Goal: Check status: Check status

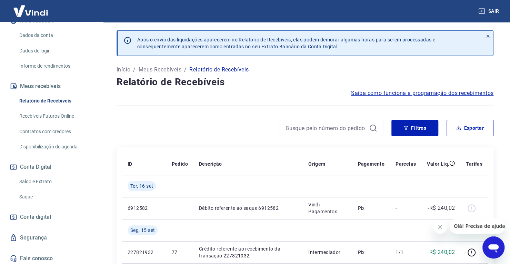
scroll to position [103, 0]
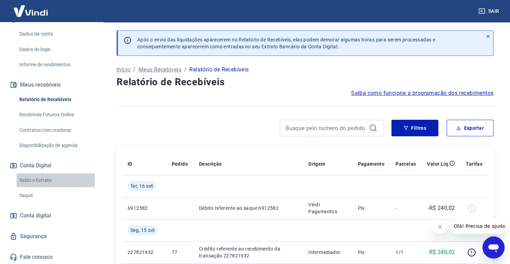
click at [56, 175] on link "Saldo e Extrato" at bounding box center [56, 180] width 78 height 14
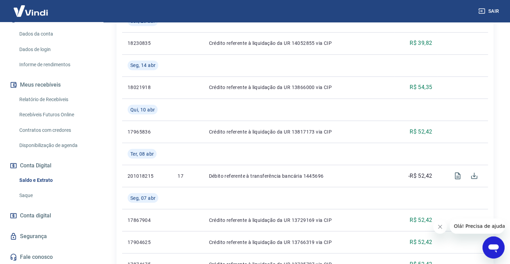
scroll to position [667, 0]
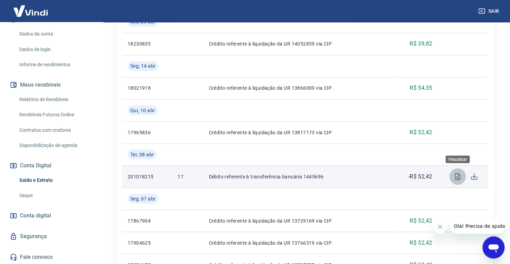
click at [460, 179] on icon "Visualizar" at bounding box center [457, 176] width 6 height 7
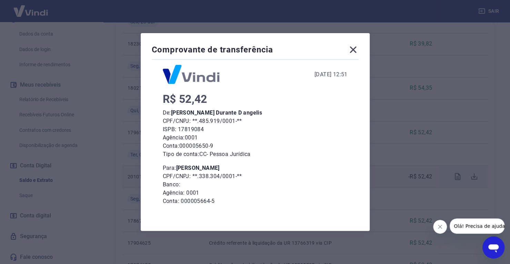
scroll to position [39, 0]
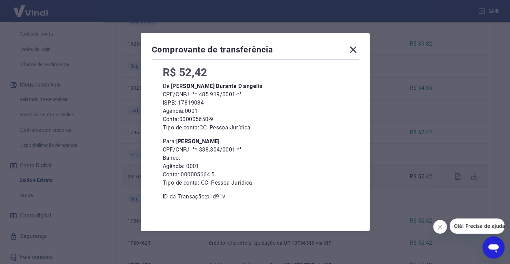
click at [402, 166] on div "Comprovante de transferência [DATE] 12:51 R$ 52,42 De: [PERSON_NAME] Durante D …" at bounding box center [255, 132] width 510 height 264
click at [358, 52] on icon at bounding box center [352, 49] width 11 height 11
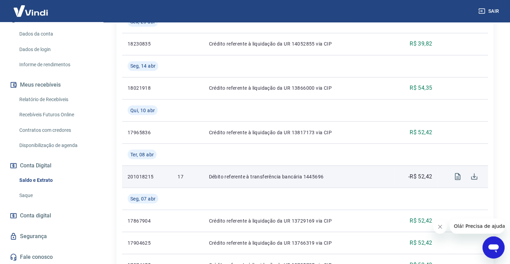
click at [360, 52] on td "Crédito referente à liquidação da UR 14052855 via CIP" at bounding box center [298, 44] width 191 height 22
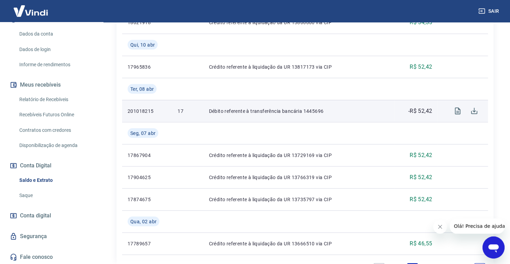
scroll to position [788, 0]
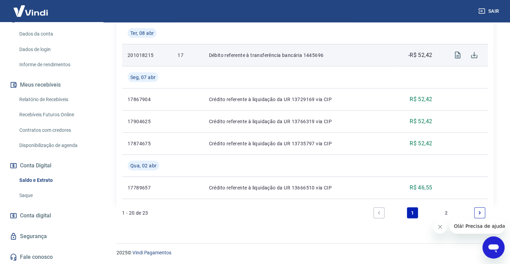
click at [448, 213] on link "2" at bounding box center [445, 212] width 11 height 11
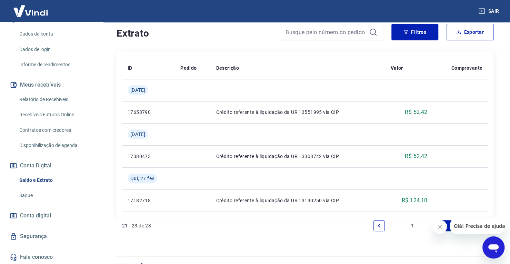
scroll to position [149, 0]
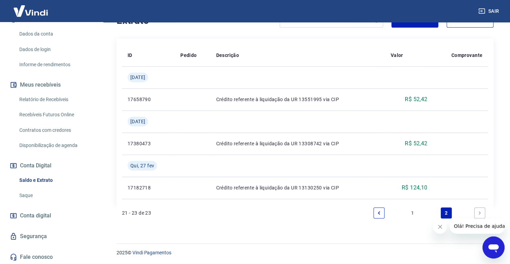
click at [413, 208] on link "1" at bounding box center [412, 212] width 11 height 11
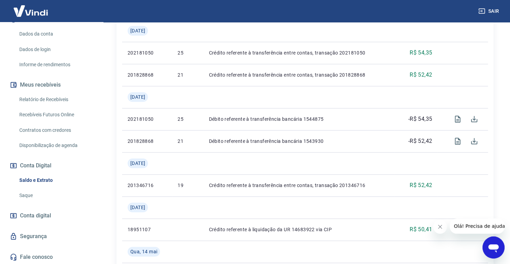
scroll to position [331, 0]
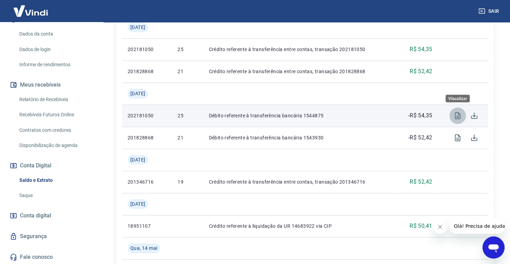
click at [450, 112] on button "Visualizar" at bounding box center [457, 115] width 17 height 17
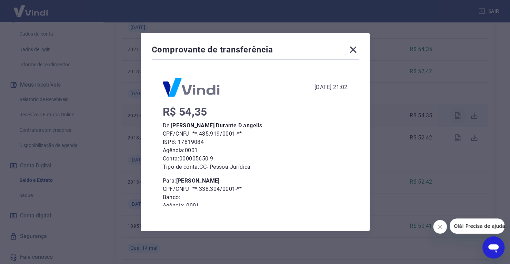
click at [450, 112] on div "Comprovante de transferência [DATE] 21:02 R$ 54,35 De: [PERSON_NAME] Durante D …" at bounding box center [255, 132] width 510 height 264
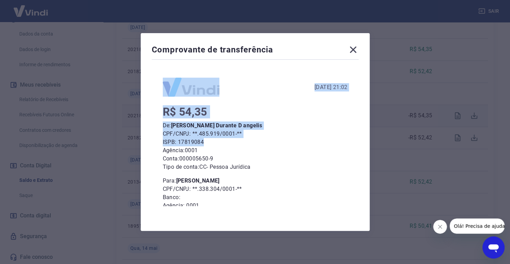
drag, startPoint x: 355, startPoint y: 54, endPoint x: 455, endPoint y: 139, distance: 131.3
click at [455, 139] on div "Comprovante de transferência [DATE] 21:02 R$ 54,35 De: [PERSON_NAME] Durante D …" at bounding box center [255, 132] width 510 height 264
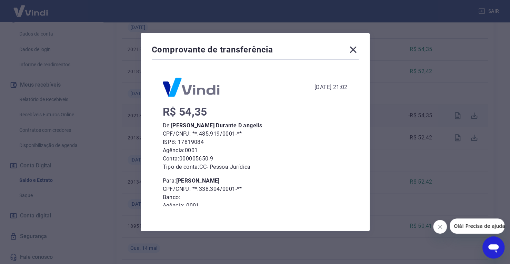
click at [356, 51] on icon at bounding box center [352, 50] width 7 height 7
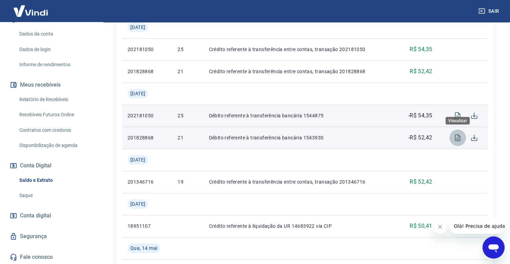
click at [454, 139] on icon "Visualizar" at bounding box center [457, 137] width 8 height 8
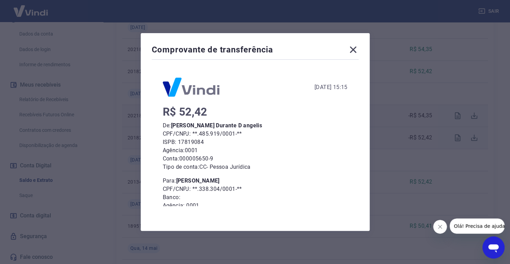
click at [357, 51] on icon at bounding box center [352, 49] width 11 height 11
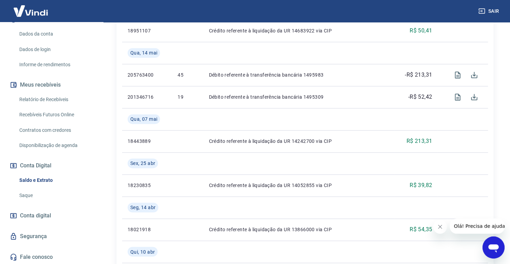
scroll to position [522, 0]
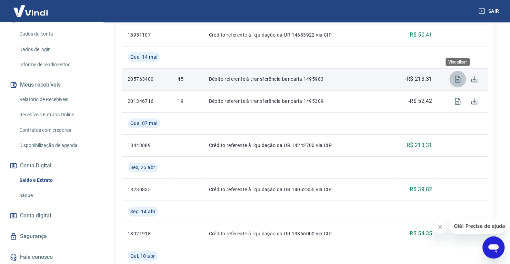
click at [456, 78] on icon "Visualizar" at bounding box center [457, 79] width 8 height 8
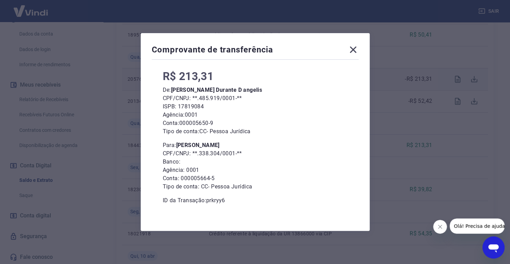
scroll to position [39, 0]
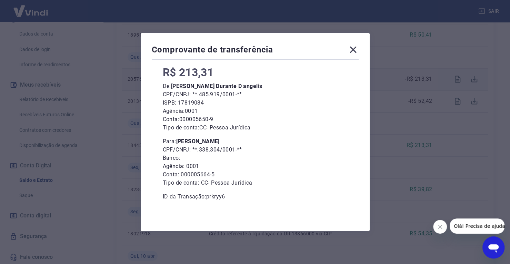
click at [353, 54] on icon at bounding box center [352, 49] width 11 height 11
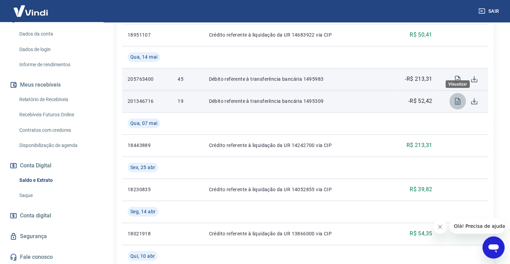
click at [455, 100] on icon "Visualizar" at bounding box center [457, 101] width 6 height 7
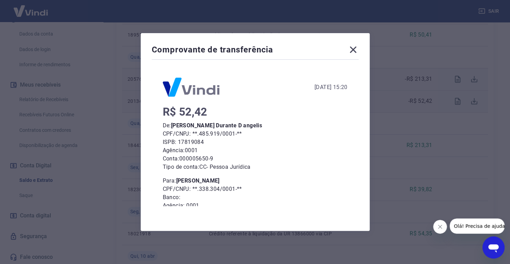
click at [356, 49] on icon at bounding box center [352, 50] width 7 height 7
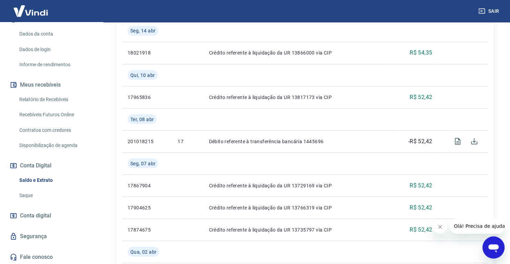
scroll to position [707, 0]
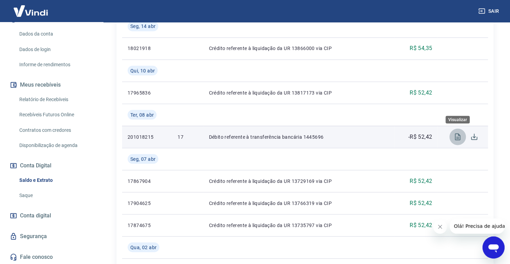
click at [455, 134] on icon "Visualizar" at bounding box center [457, 136] width 8 height 8
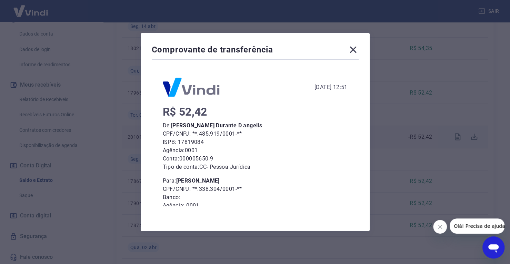
click at [356, 49] on icon at bounding box center [352, 50] width 7 height 7
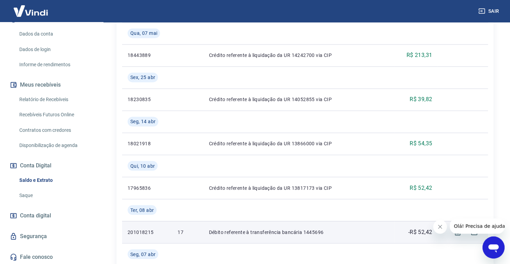
scroll to position [633, 0]
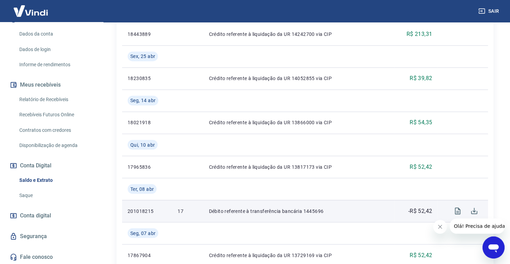
drag, startPoint x: 504, startPoint y: 203, endPoint x: 514, endPoint y: 181, distance: 24.0
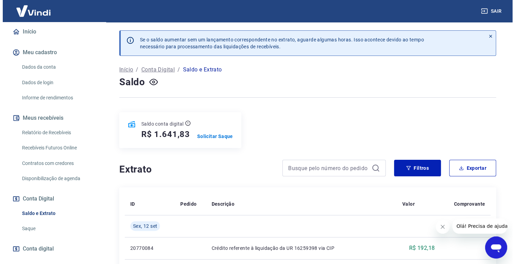
scroll to position [61, 0]
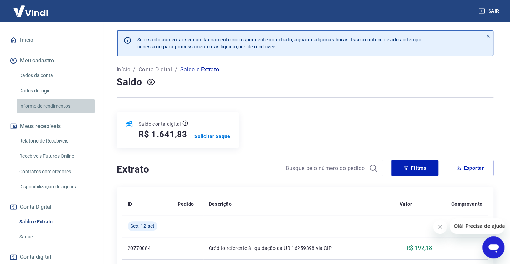
click at [63, 102] on link "Informe de rendimentos" at bounding box center [56, 106] width 78 height 14
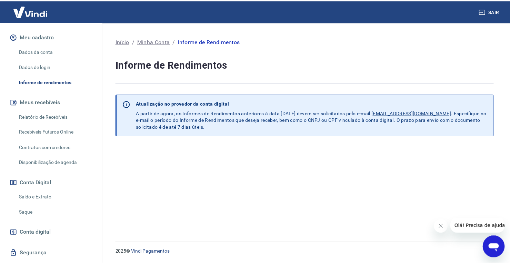
scroll to position [103, 0]
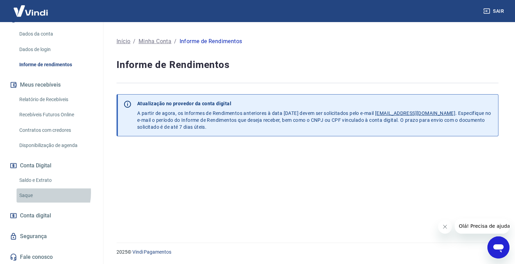
click at [34, 192] on link "Saque" at bounding box center [56, 195] width 78 height 14
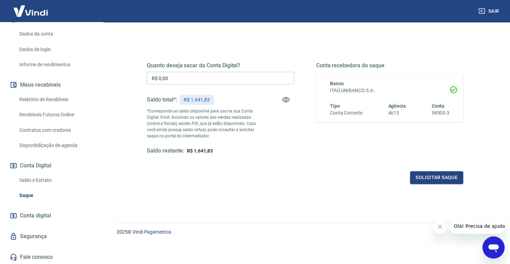
scroll to position [103, 0]
click at [40, 182] on link "Saldo e Extrato" at bounding box center [56, 180] width 78 height 14
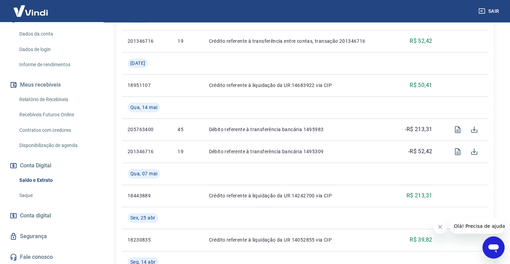
scroll to position [472, 0]
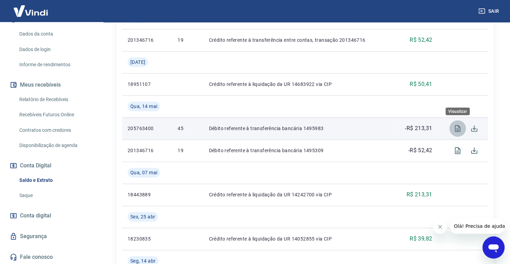
click at [460, 127] on icon "Visualizar" at bounding box center [457, 128] width 6 height 7
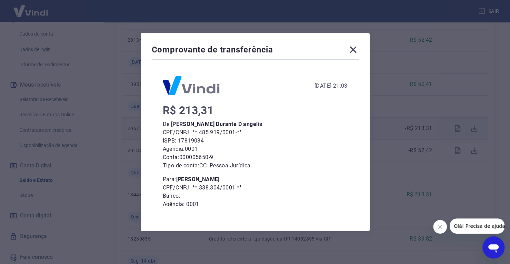
scroll to position [0, 0]
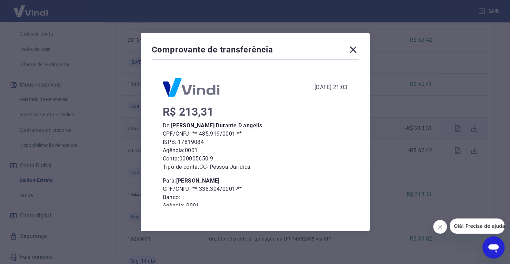
click at [353, 48] on icon at bounding box center [352, 50] width 7 height 7
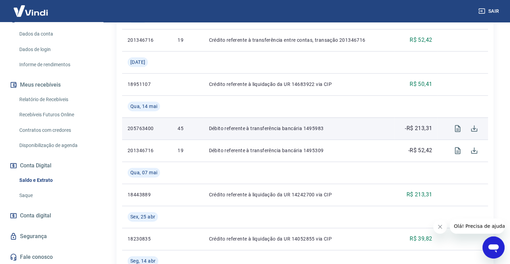
scroll to position [788, 0]
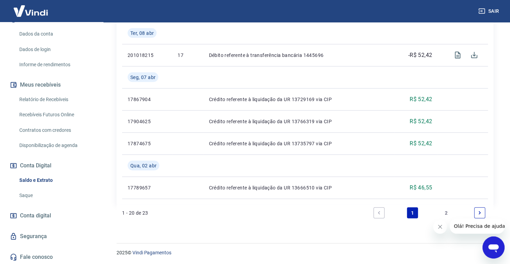
click at [437, 227] on icon "Fechar mensagem da empresa" at bounding box center [440, 227] width 6 height 6
click at [444, 209] on link "2" at bounding box center [445, 212] width 11 height 11
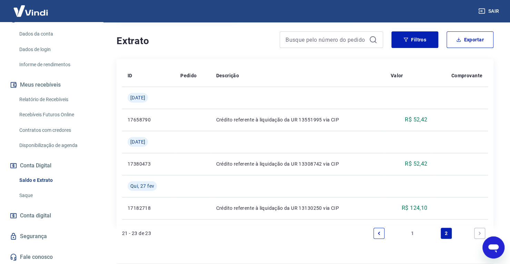
scroll to position [149, 0]
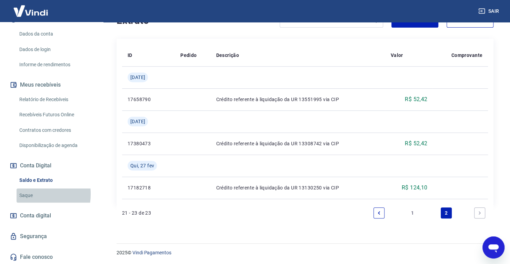
click at [25, 194] on link "Saque" at bounding box center [56, 195] width 78 height 14
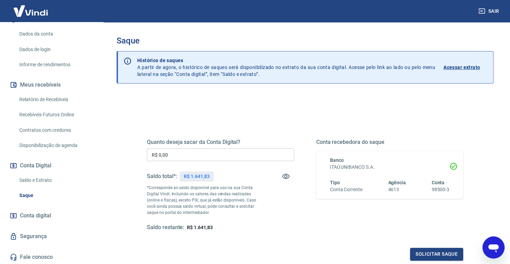
click at [51, 179] on link "Saldo e Extrato" at bounding box center [56, 180] width 78 height 14
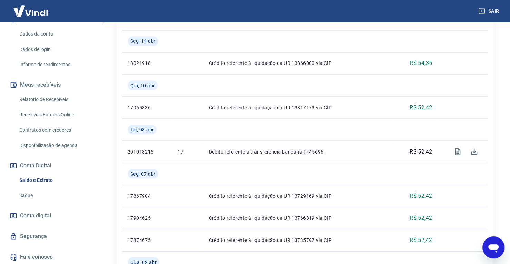
scroll to position [690, 0]
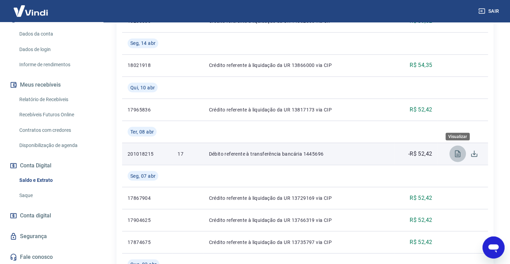
click at [459, 153] on icon "Visualizar" at bounding box center [457, 153] width 8 height 8
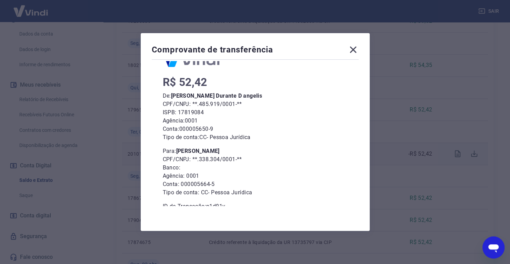
scroll to position [39, 0]
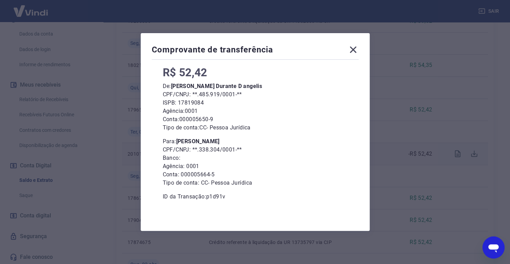
click at [395, 192] on div "Comprovante de transferência [DATE] 12:51 R$ 52,42 De: [PERSON_NAME] Durante D …" at bounding box center [255, 132] width 510 height 264
click at [357, 49] on icon at bounding box center [352, 49] width 11 height 11
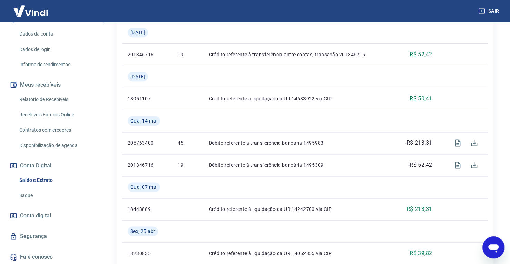
scroll to position [429, 0]
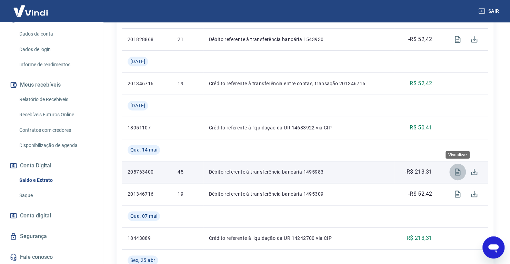
click at [457, 173] on icon "Visualizar" at bounding box center [457, 171] width 6 height 7
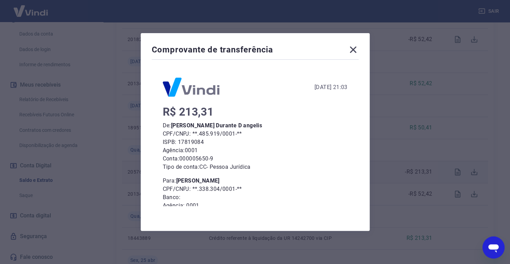
drag, startPoint x: 361, startPoint y: 156, endPoint x: 358, endPoint y: 160, distance: 4.6
click at [358, 160] on div "Comprovante de transferência [DATE] 21:03 R$ 213,31 De: [PERSON_NAME] Durante D…" at bounding box center [255, 131] width 229 height 197
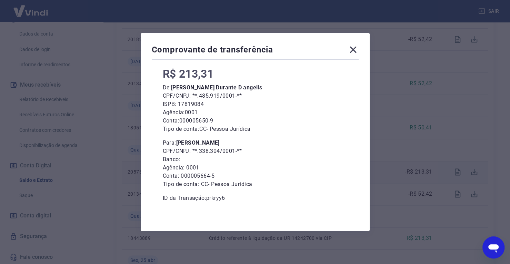
scroll to position [39, 0]
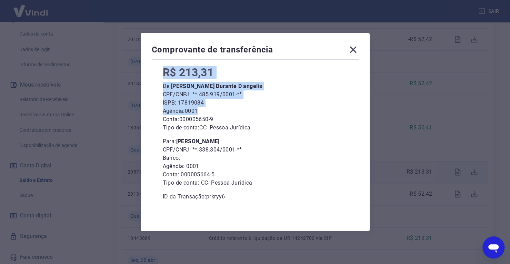
drag, startPoint x: 356, startPoint y: 49, endPoint x: 411, endPoint y: 109, distance: 80.5
click at [411, 109] on div "Comprovante de transferência [DATE] 21:03 R$ 213,31 De: [PERSON_NAME] Durante D…" at bounding box center [255, 132] width 510 height 264
click at [355, 45] on icon at bounding box center [352, 49] width 11 height 11
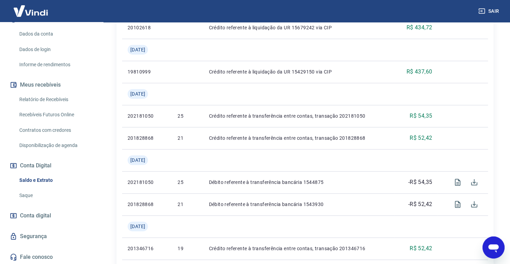
scroll to position [260, 0]
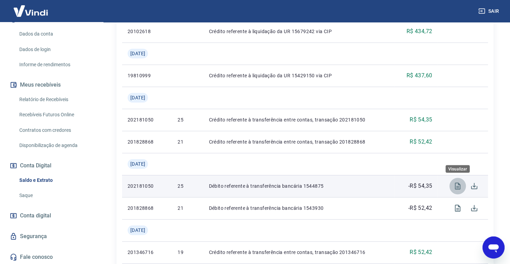
click at [460, 184] on icon "Visualizar" at bounding box center [457, 186] width 8 height 8
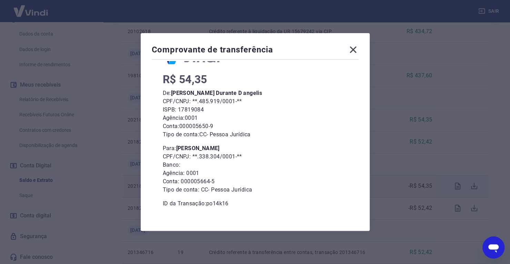
scroll to position [39, 0]
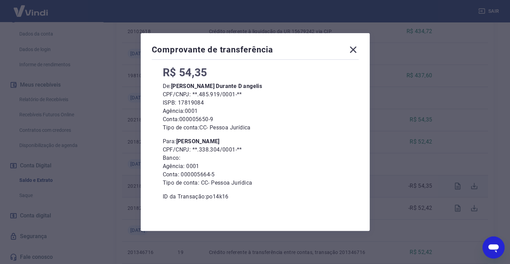
click at [356, 48] on icon at bounding box center [352, 50] width 7 height 7
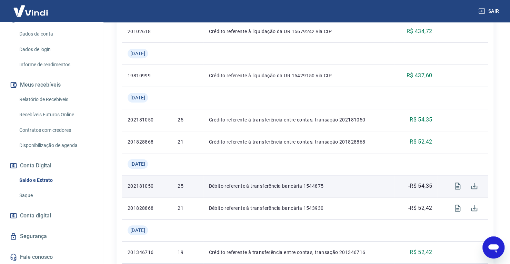
click at [507, 119] on div "Se o saldo aumentar sem um lançamento correspondente no extrato, aguarde alguma…" at bounding box center [305, 262] width 410 height 1001
click at [455, 182] on icon "Visualizar" at bounding box center [457, 185] width 6 height 7
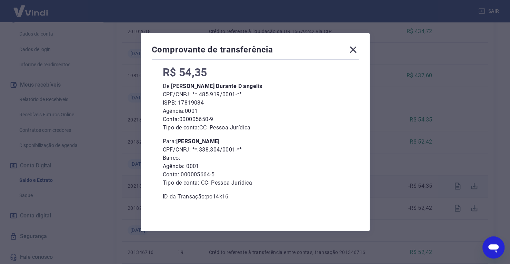
click at [355, 48] on icon at bounding box center [352, 49] width 11 height 11
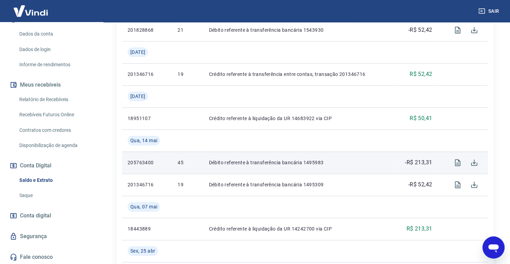
scroll to position [439, 0]
click at [456, 159] on icon "Visualizar" at bounding box center [457, 161] width 8 height 8
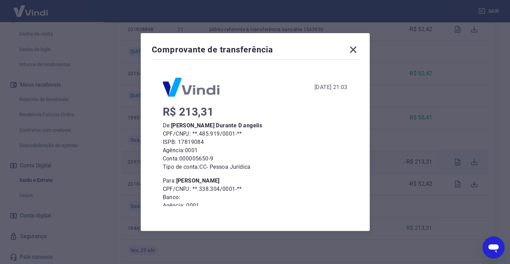
click at [358, 51] on icon at bounding box center [352, 49] width 11 height 11
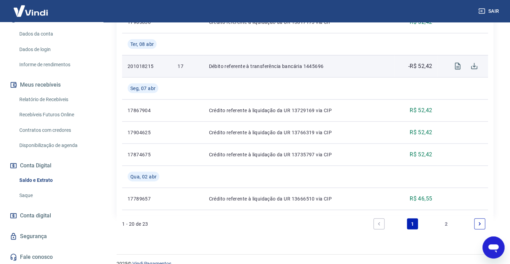
scroll to position [788, 0]
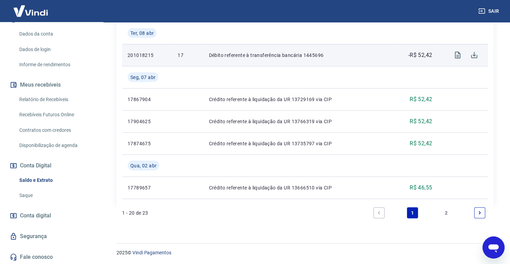
click at [450, 215] on link "2" at bounding box center [445, 212] width 11 height 11
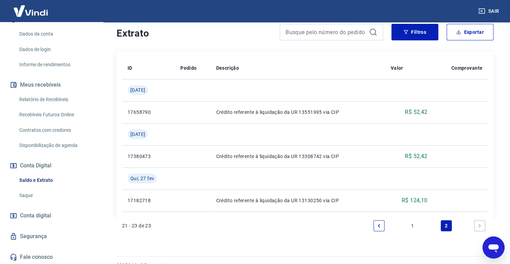
scroll to position [149, 0]
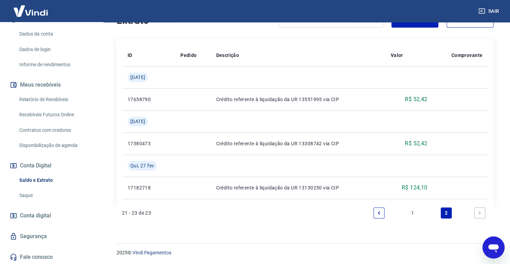
click at [416, 211] on link "1" at bounding box center [412, 212] width 11 height 11
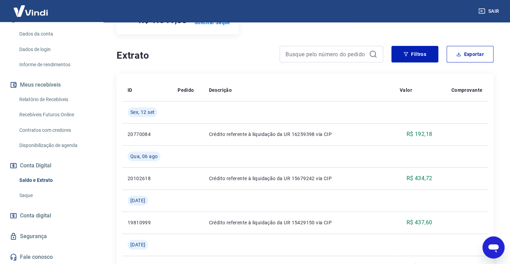
scroll to position [107, 0]
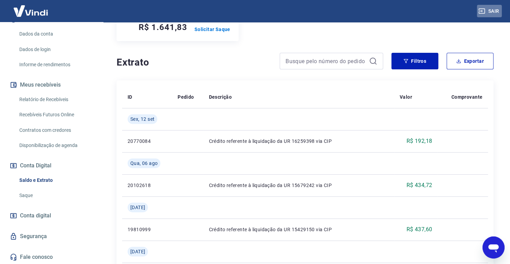
click at [494, 14] on button "Sair" at bounding box center [489, 11] width 25 height 13
